Goal: Navigation & Orientation: Find specific page/section

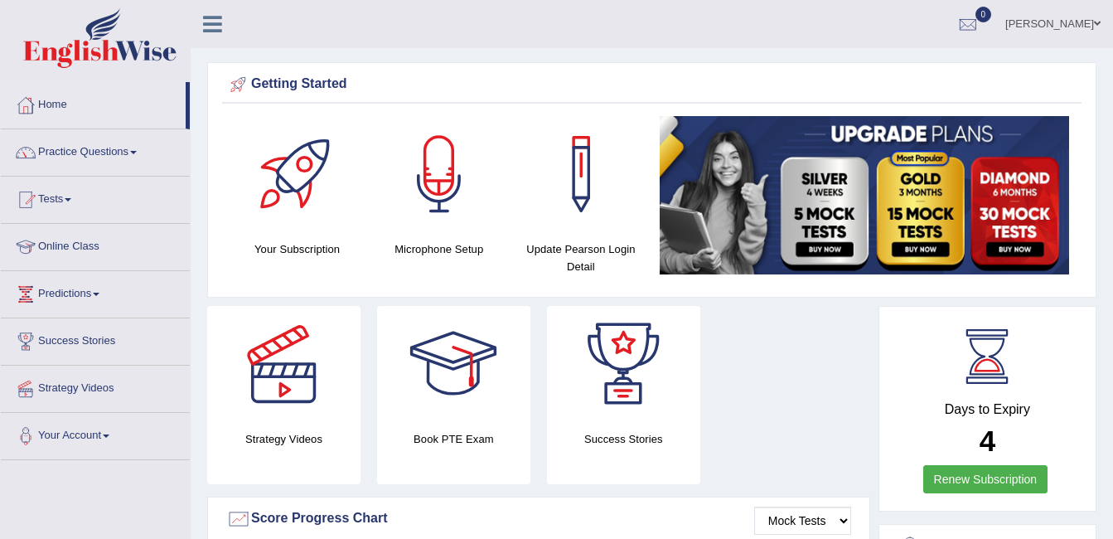
click at [85, 250] on link "Online Class" at bounding box center [95, 244] width 189 height 41
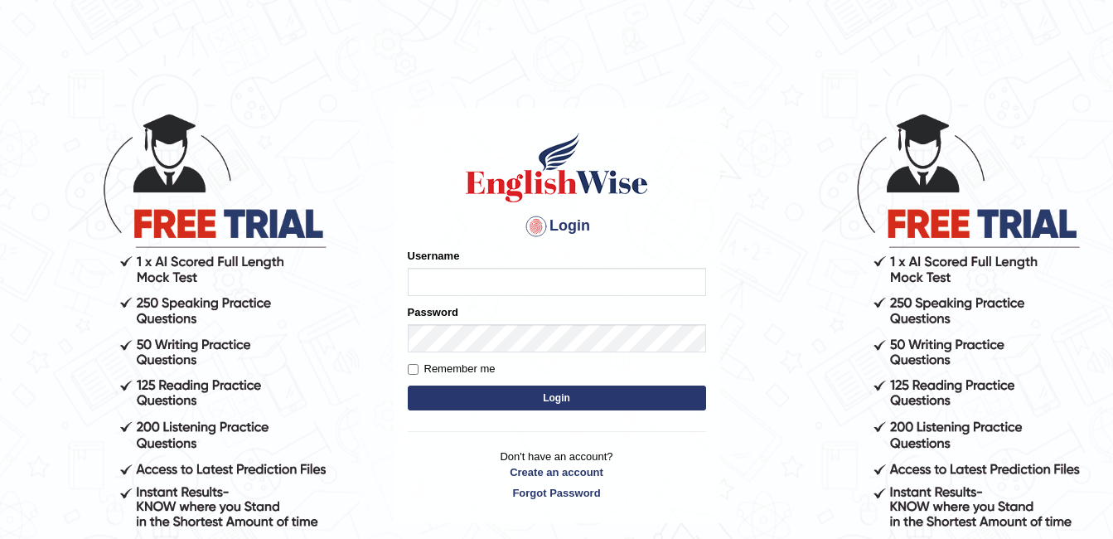
type input "ambikasharma"
click at [432, 367] on label "Remember me" at bounding box center [452, 368] width 88 height 17
click at [418, 367] on input "Remember me" at bounding box center [413, 369] width 11 height 11
checkbox input "true"
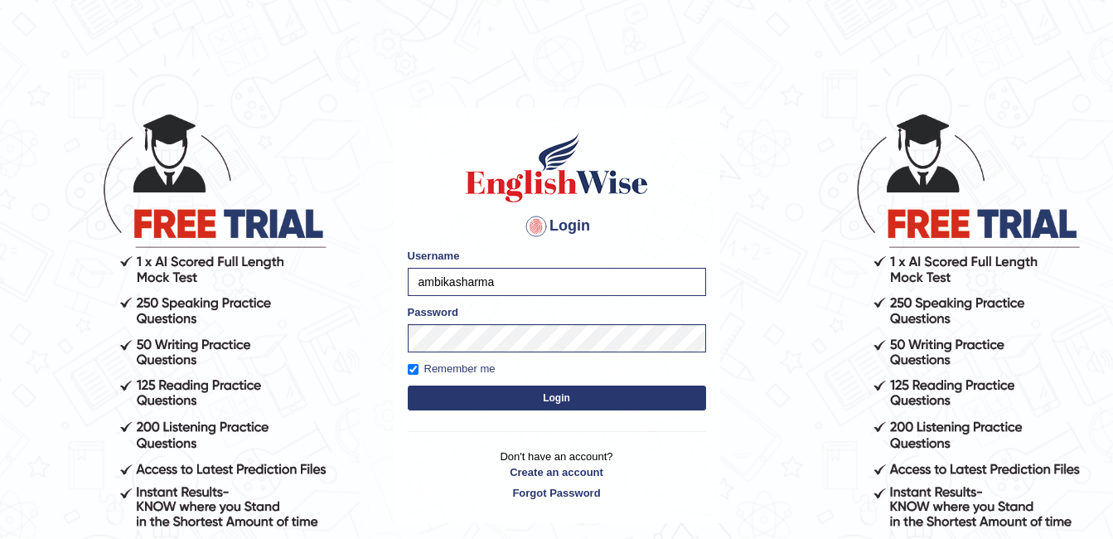
click at [467, 394] on button "Login" at bounding box center [557, 397] width 298 height 25
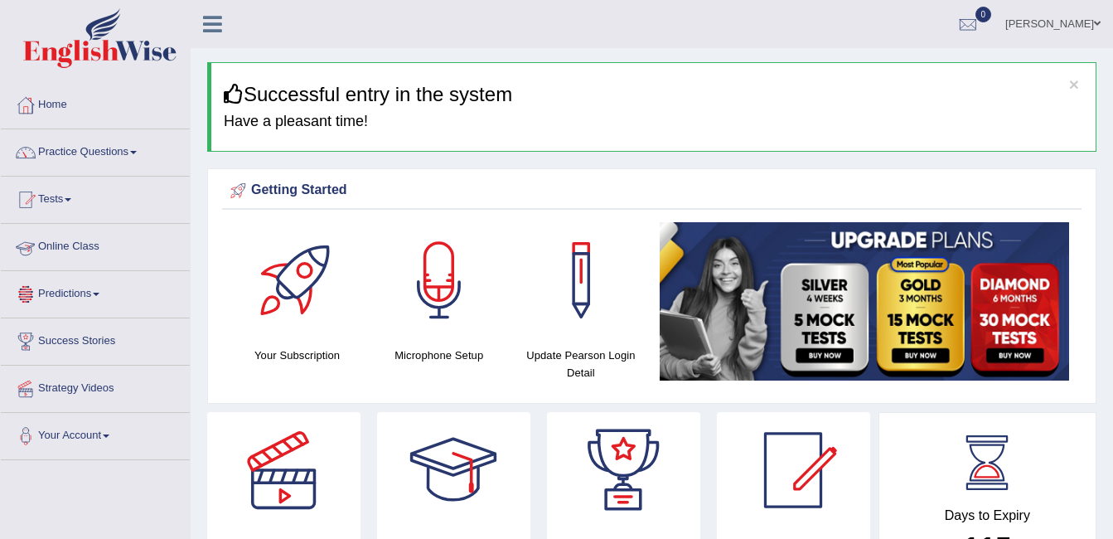
click at [69, 250] on link "Online Class" at bounding box center [95, 244] width 189 height 41
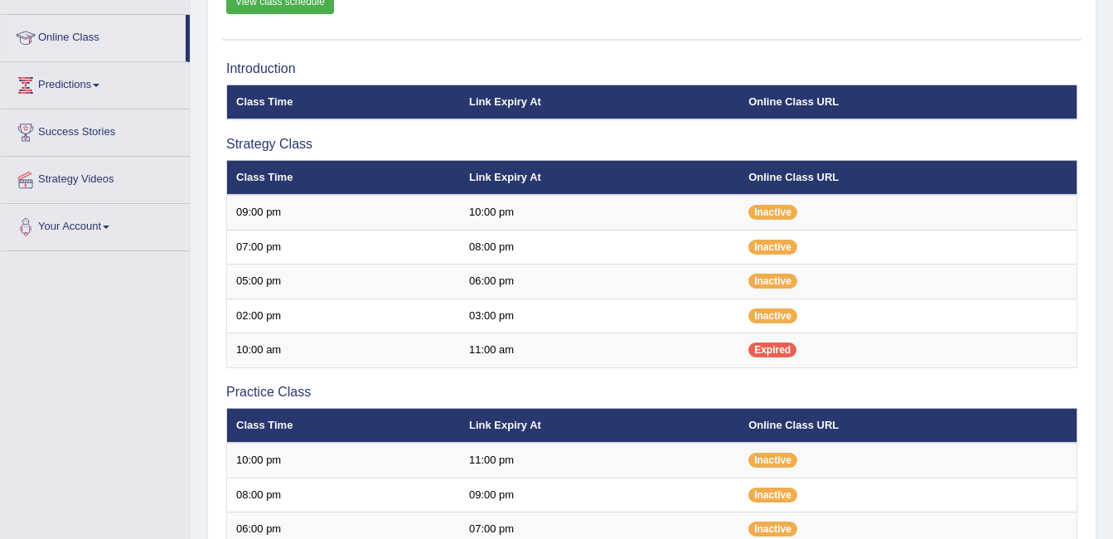
scroll to position [216, 0]
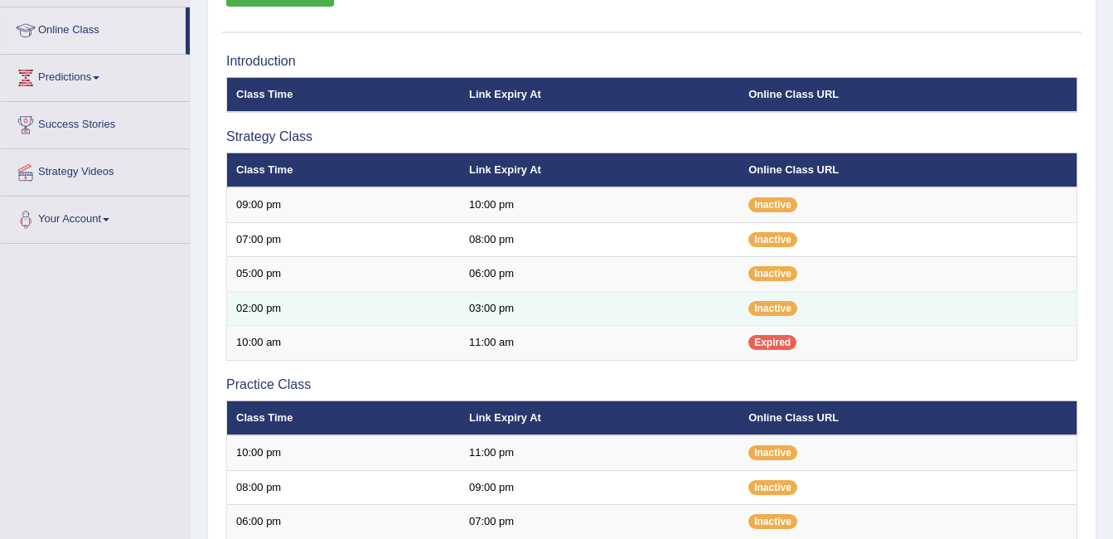
click at [728, 324] on td "03:00 pm" at bounding box center [599, 308] width 279 height 35
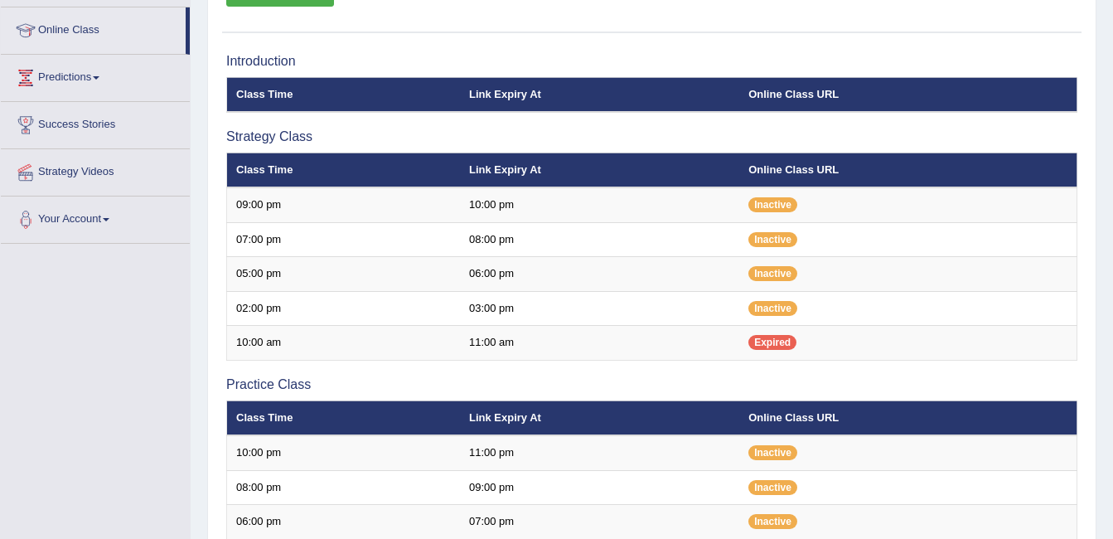
click at [31, 355] on div "Toggle navigation Home Practice Questions Speaking Practice Read Aloud Repeat S…" at bounding box center [556, 348] width 1113 height 1128
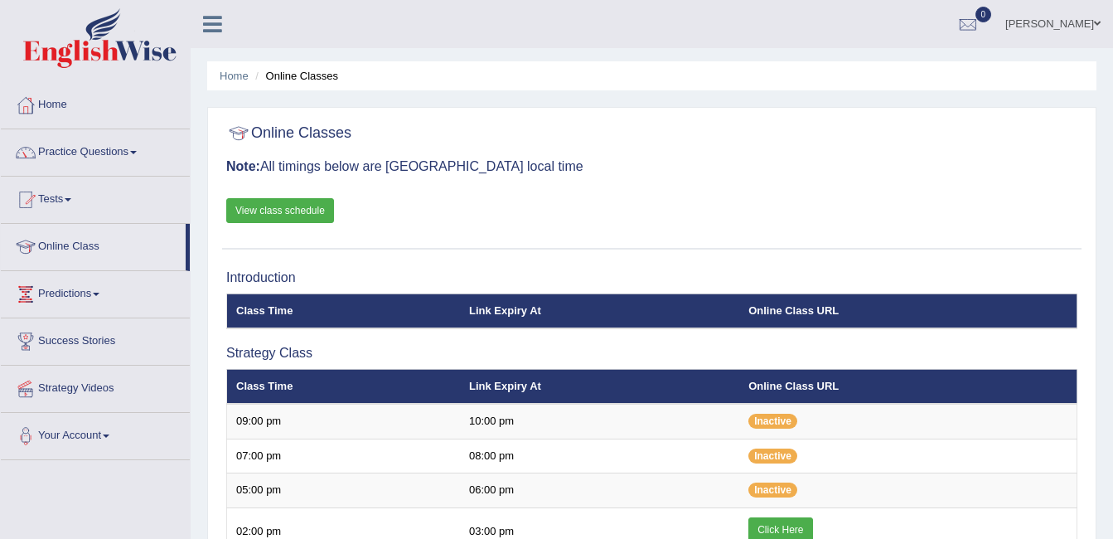
scroll to position [213, 0]
